Goal: Check status: Check status

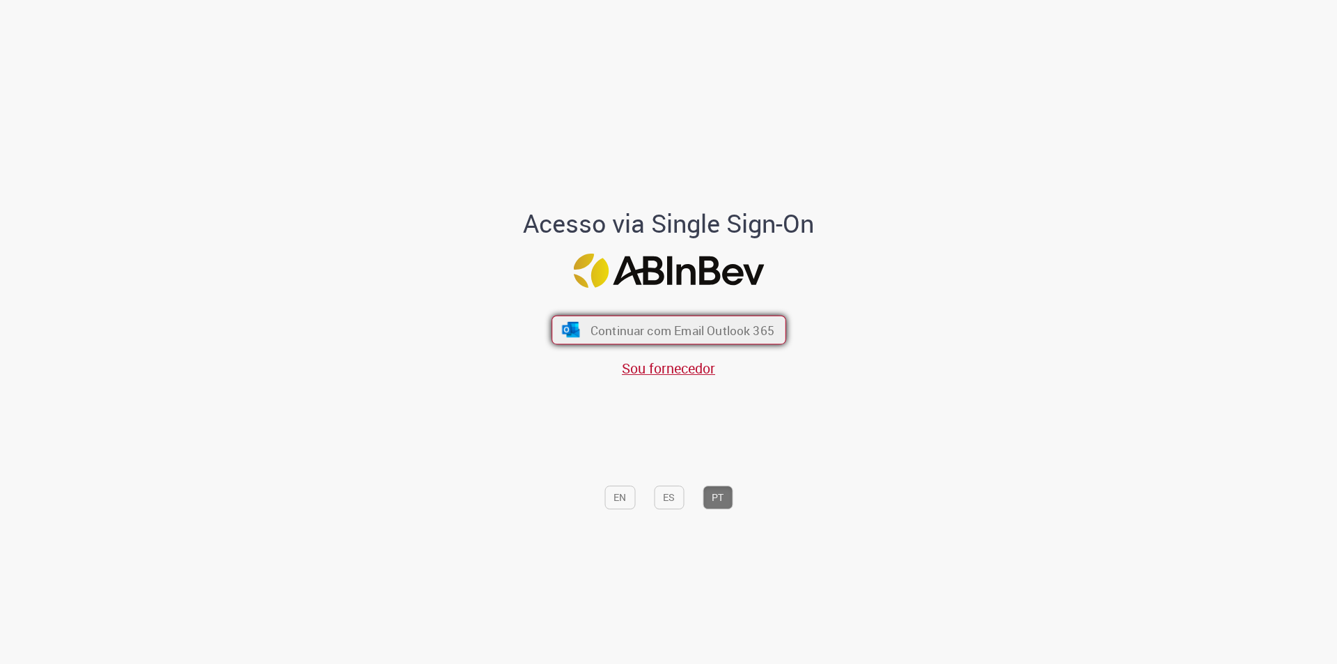
click at [652, 334] on span "Continuar com Email Outlook 365" at bounding box center [682, 330] width 184 height 16
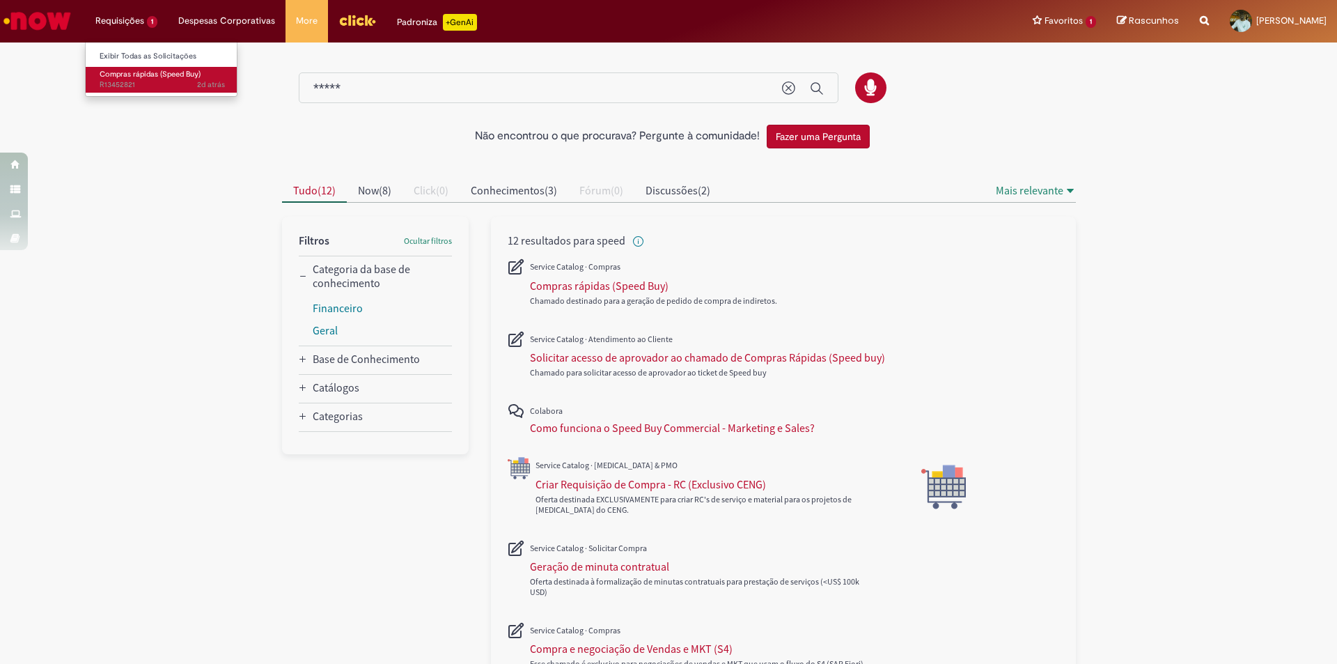
click at [136, 72] on span "Compras rápidas (Speed Buy)" at bounding box center [150, 74] width 101 height 10
click at [134, 77] on span "Compras rápidas (Speed Buy)" at bounding box center [150, 74] width 101 height 10
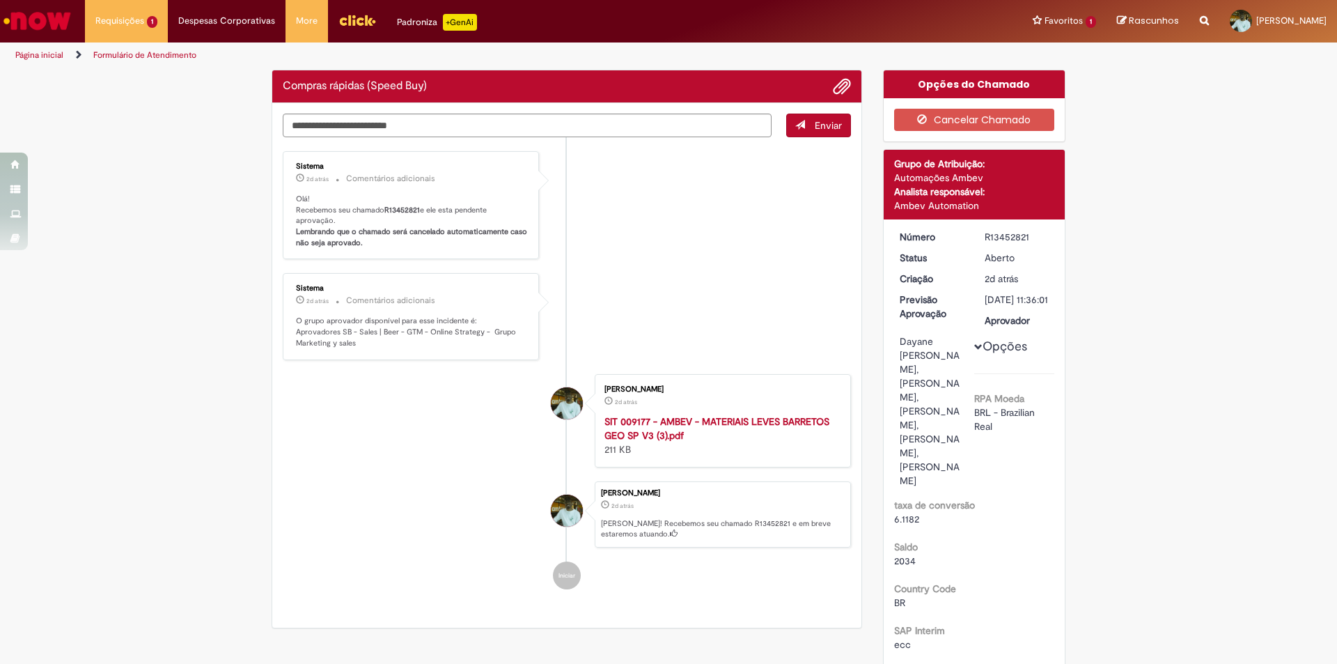
click at [996, 237] on div "R13452821" at bounding box center [1017, 237] width 65 height 14
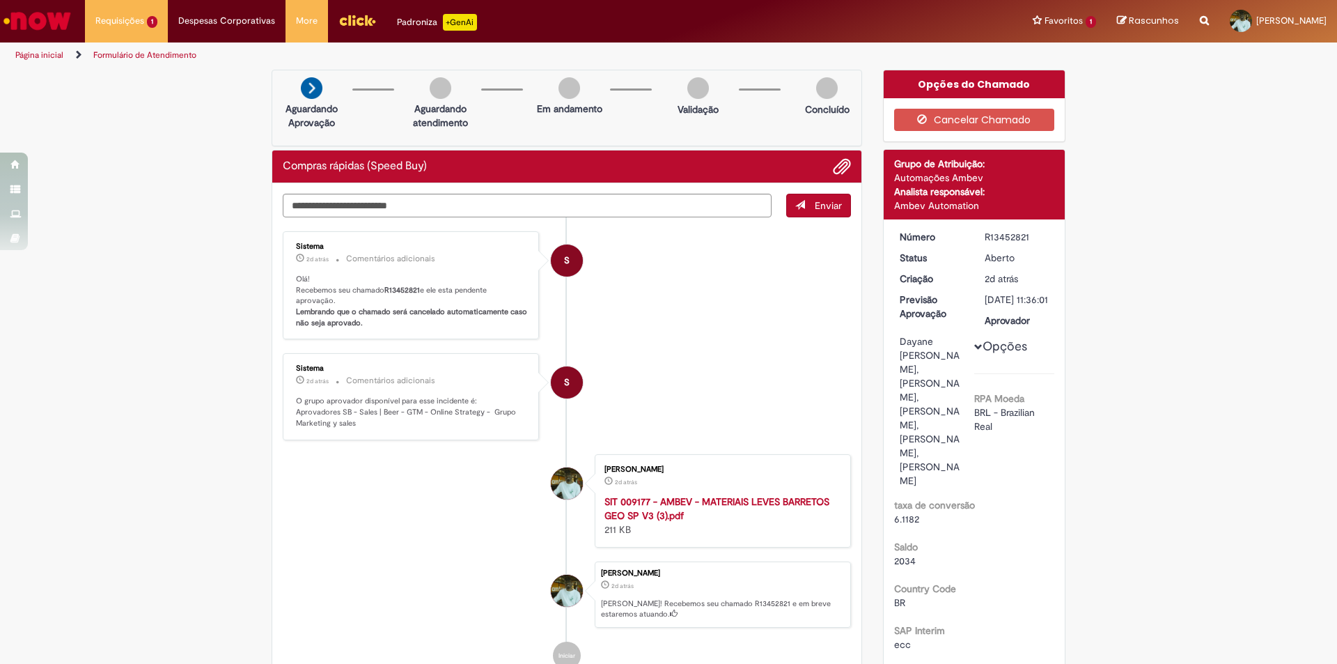
copy div "R13452821"
click at [741, 340] on ul "S Sistema 2d atrás 2 dias atrás Comentários adicionais Olá! Recebemos seu chama…" at bounding box center [567, 450] width 568 height 466
